Goal: Check status: Check status

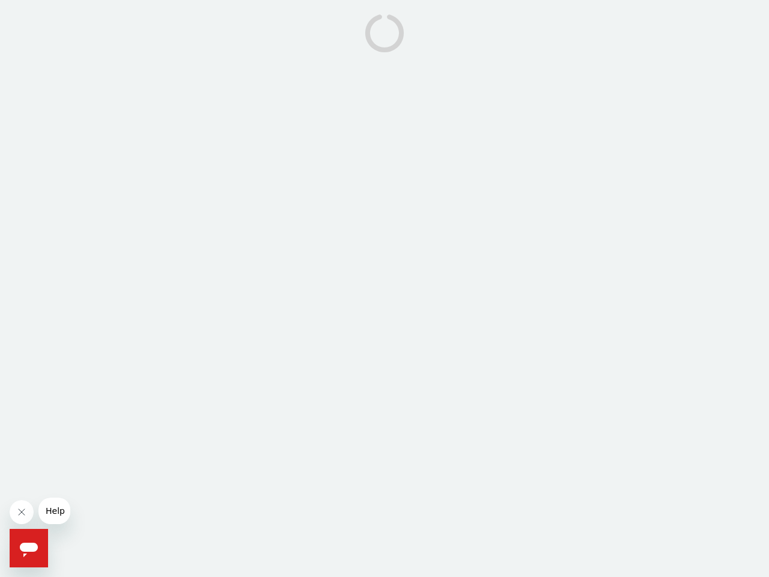
click at [22, 512] on icon "Close message from company" at bounding box center [22, 512] width 6 height 6
click at [54, 511] on span "Help" at bounding box center [55, 511] width 19 height 10
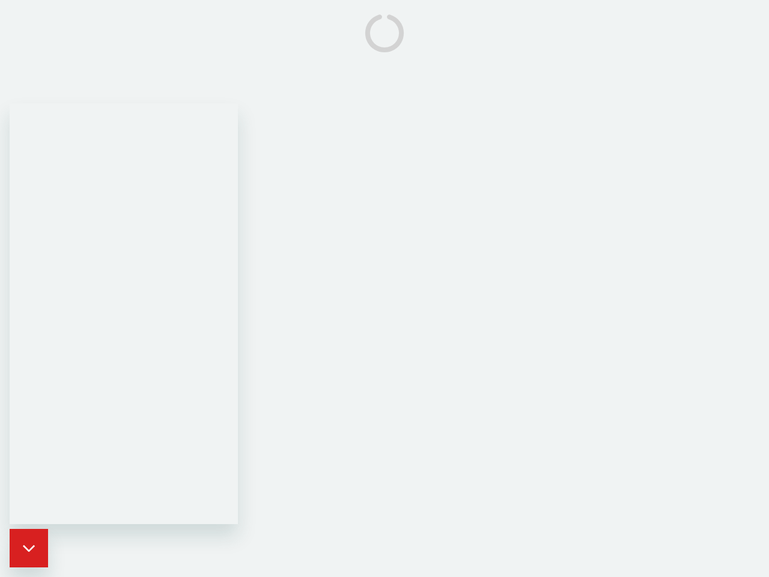
click at [29, 521] on icon "Close messaging window" at bounding box center [29, 513] width 18 height 14
